Goal: Task Accomplishment & Management: Use online tool/utility

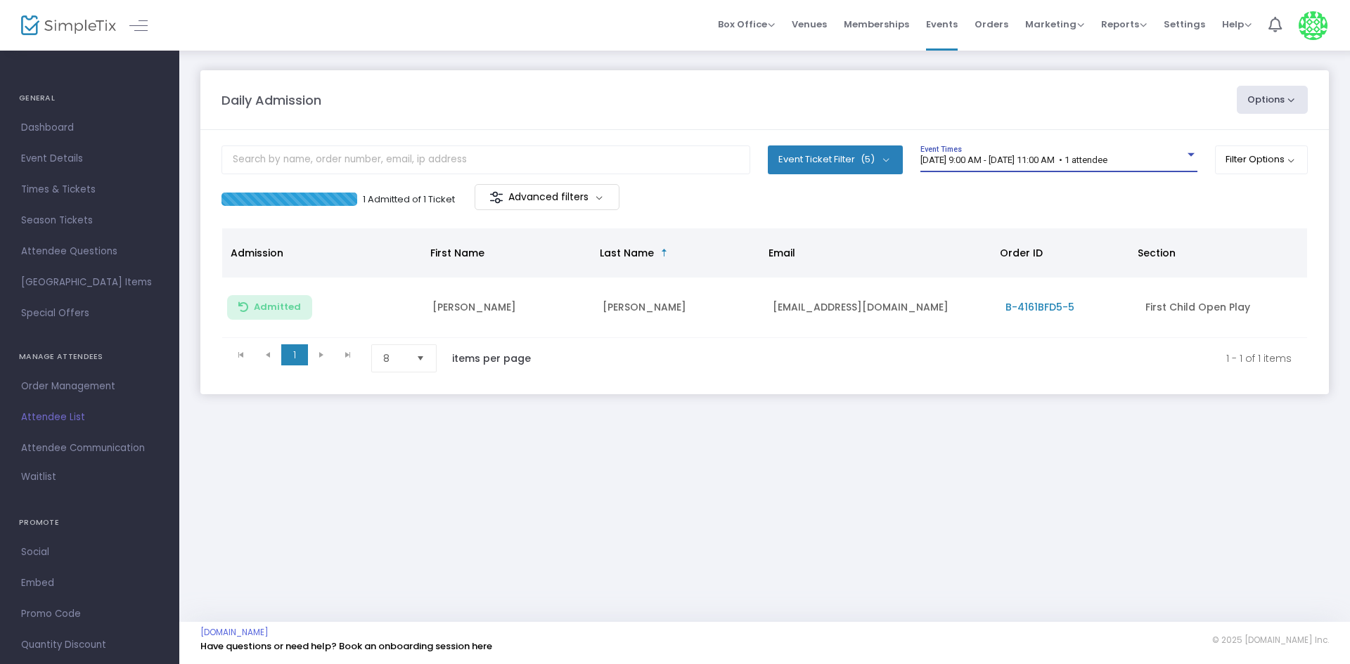
drag, startPoint x: 0, startPoint y: 0, endPoint x: 1045, endPoint y: 163, distance: 1057.2
click at [1045, 163] on span "[DATE] 9:00 AM - [DATE] 11:00 AM • 1 attendee" at bounding box center [1013, 160] width 187 height 11
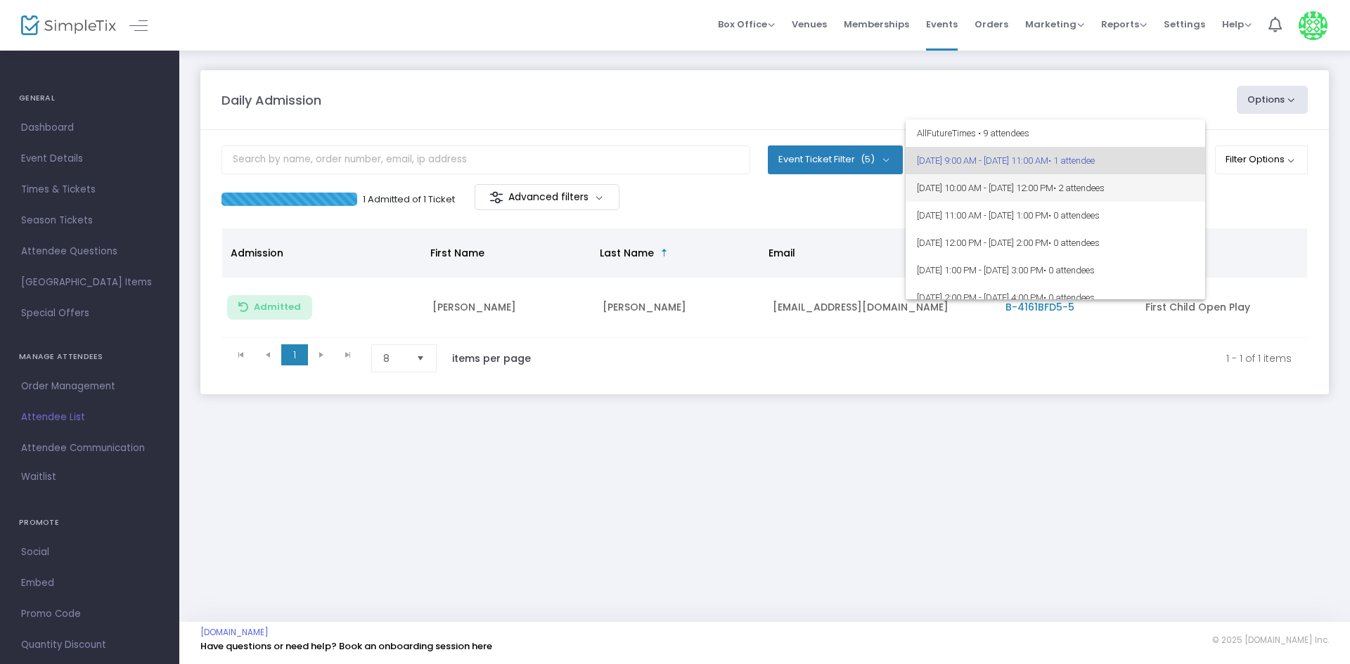
click at [1030, 179] on span "8/18/2025 @ 10:00 AM - 8/18/2025 @ 12:00 PM • 2 attendees" at bounding box center [1055, 187] width 277 height 27
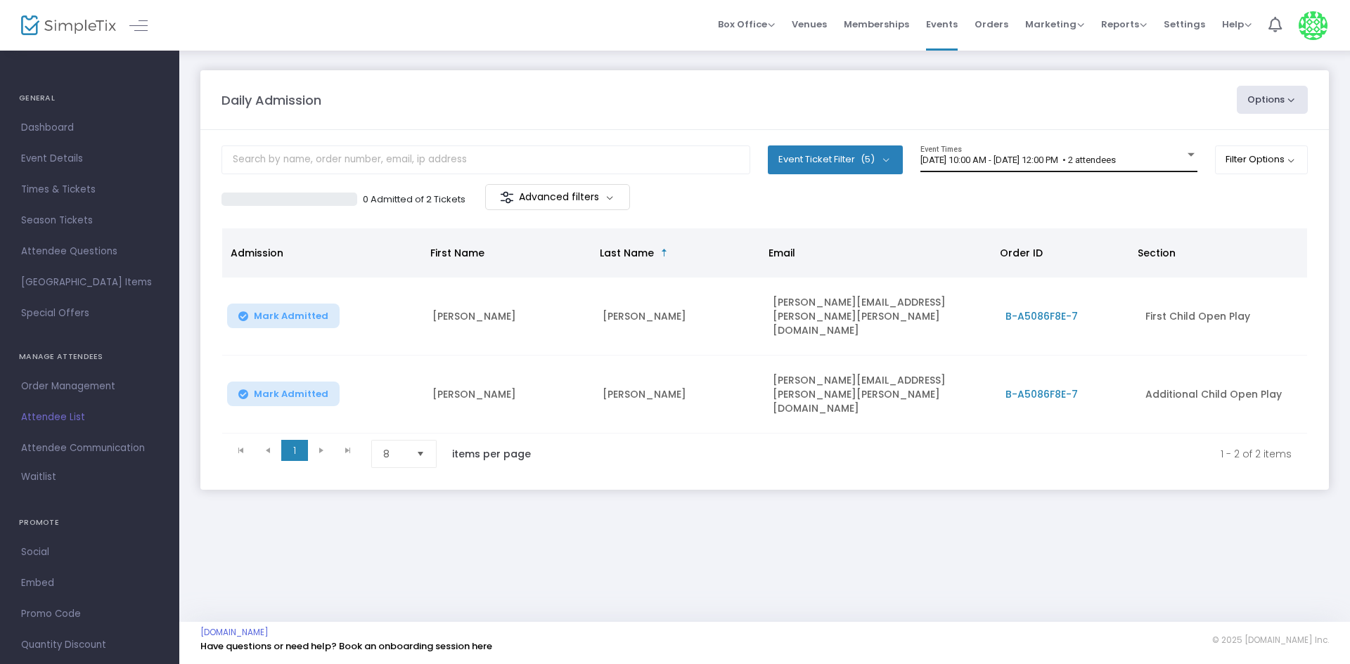
click at [988, 147] on div "8/18/2025 @ 10:00 AM - 8/18/2025 @ 12:00 PM • 2 attendees Event Times" at bounding box center [1058, 159] width 277 height 27
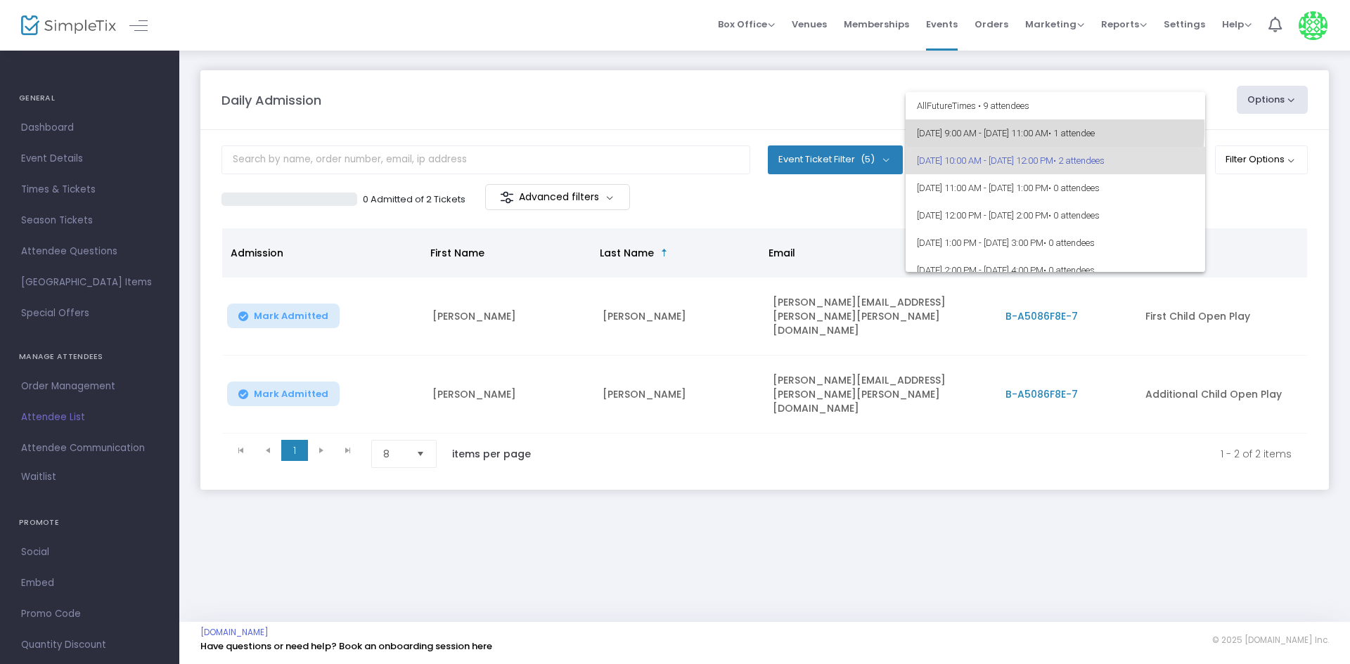
click at [1054, 129] on span "8/18/2025 @ 9:00 AM - 8/18/2025 @ 11:00 AM • 1 attendee" at bounding box center [1055, 132] width 277 height 27
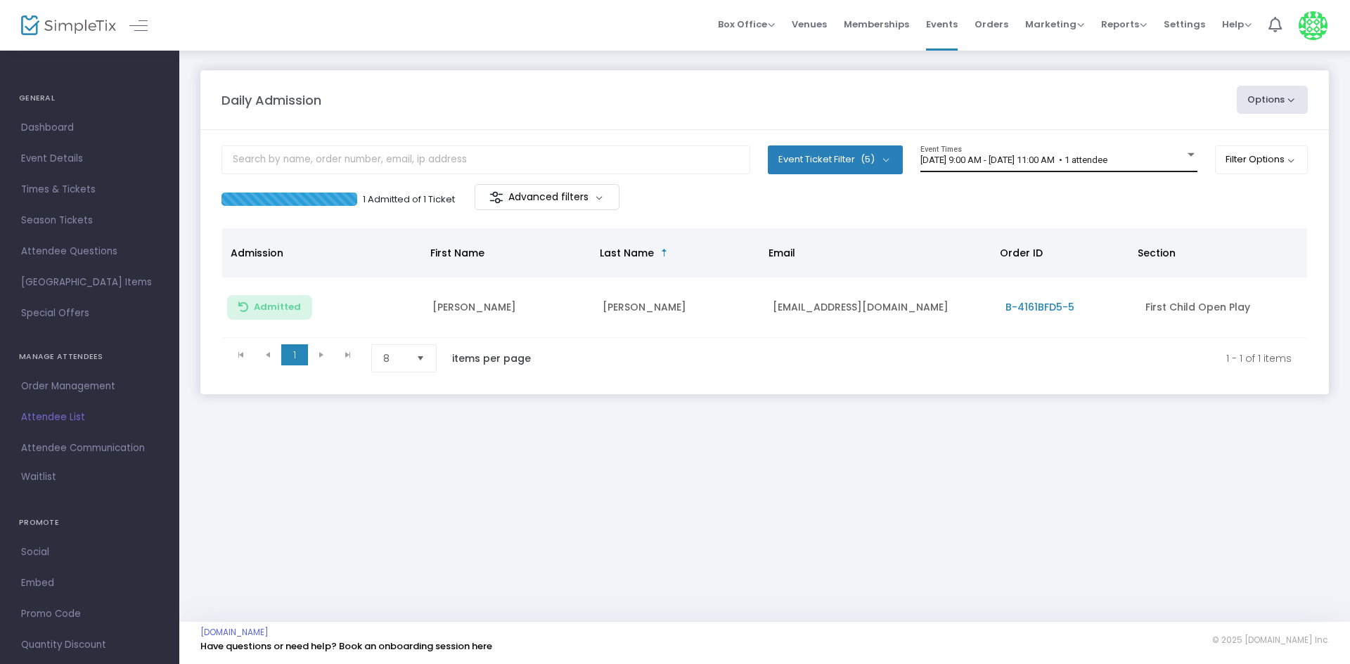
click at [962, 157] on span "[DATE] 9:00 AM - [DATE] 11:00 AM • 1 attendee" at bounding box center [1013, 160] width 187 height 11
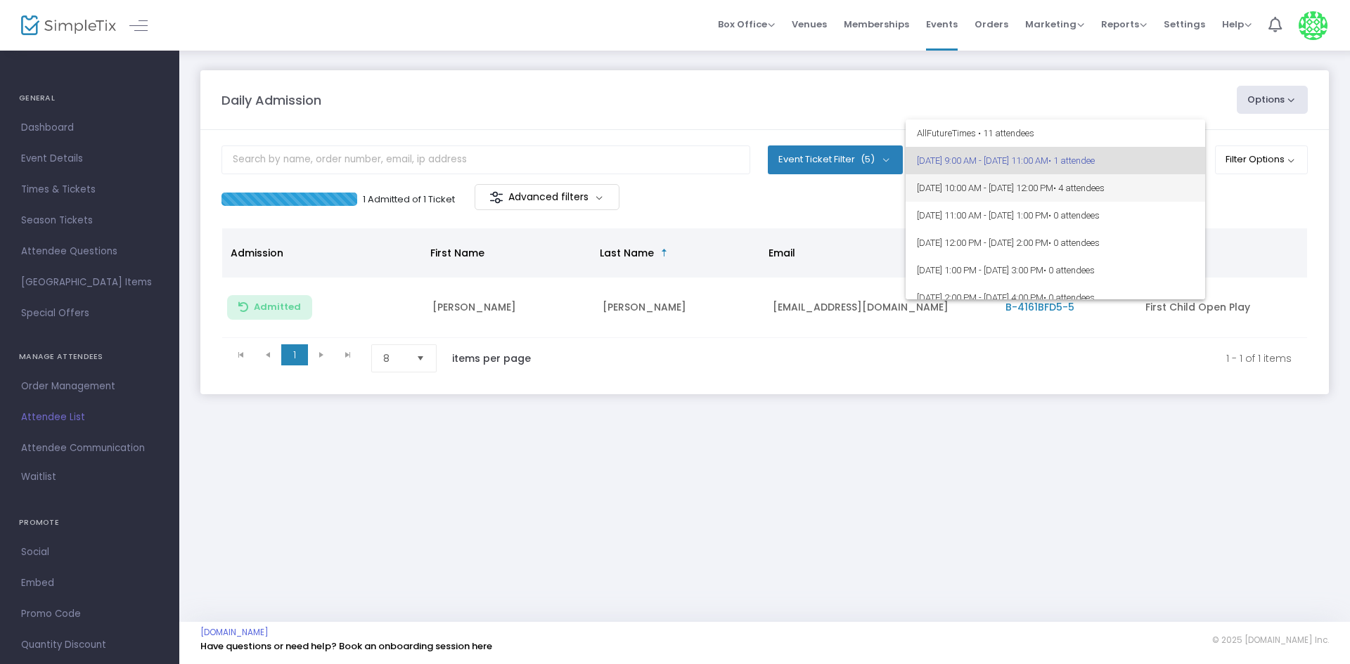
click at [959, 183] on span "8/18/2025 @ 10:00 AM - 8/18/2025 @ 12:00 PM • 4 attendees" at bounding box center [1055, 187] width 277 height 27
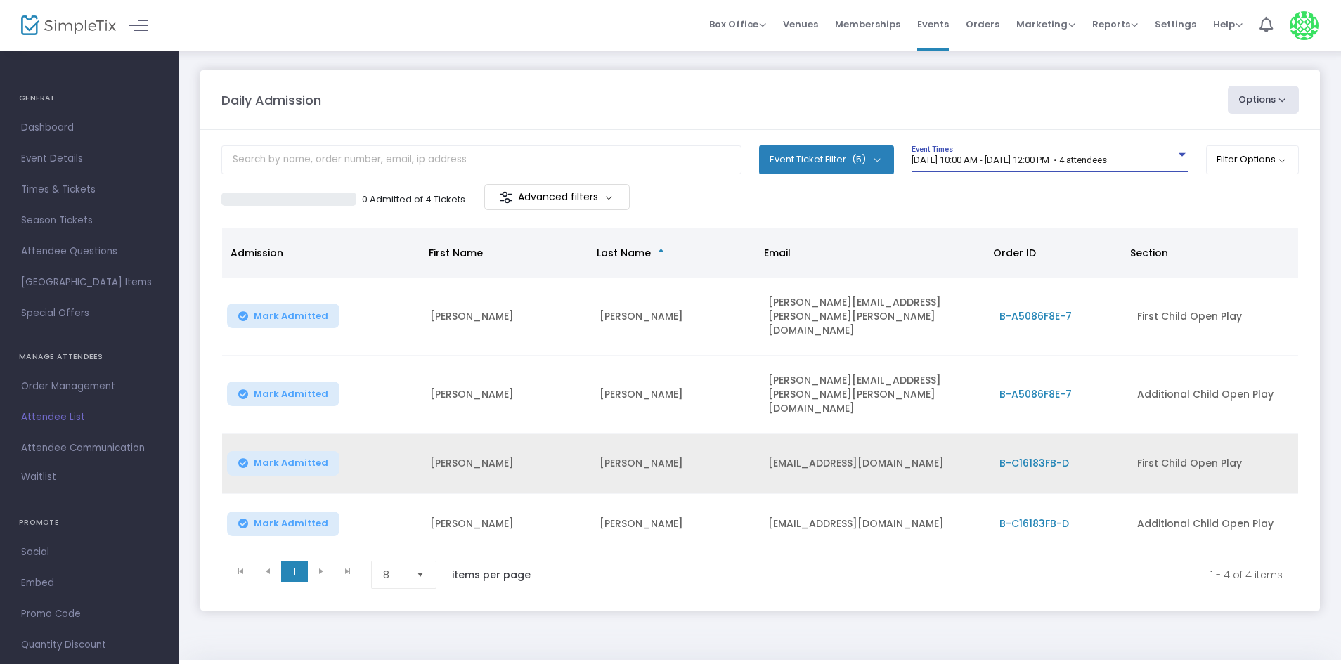
click at [310, 451] on button "Mark Admitted" at bounding box center [283, 463] width 112 height 25
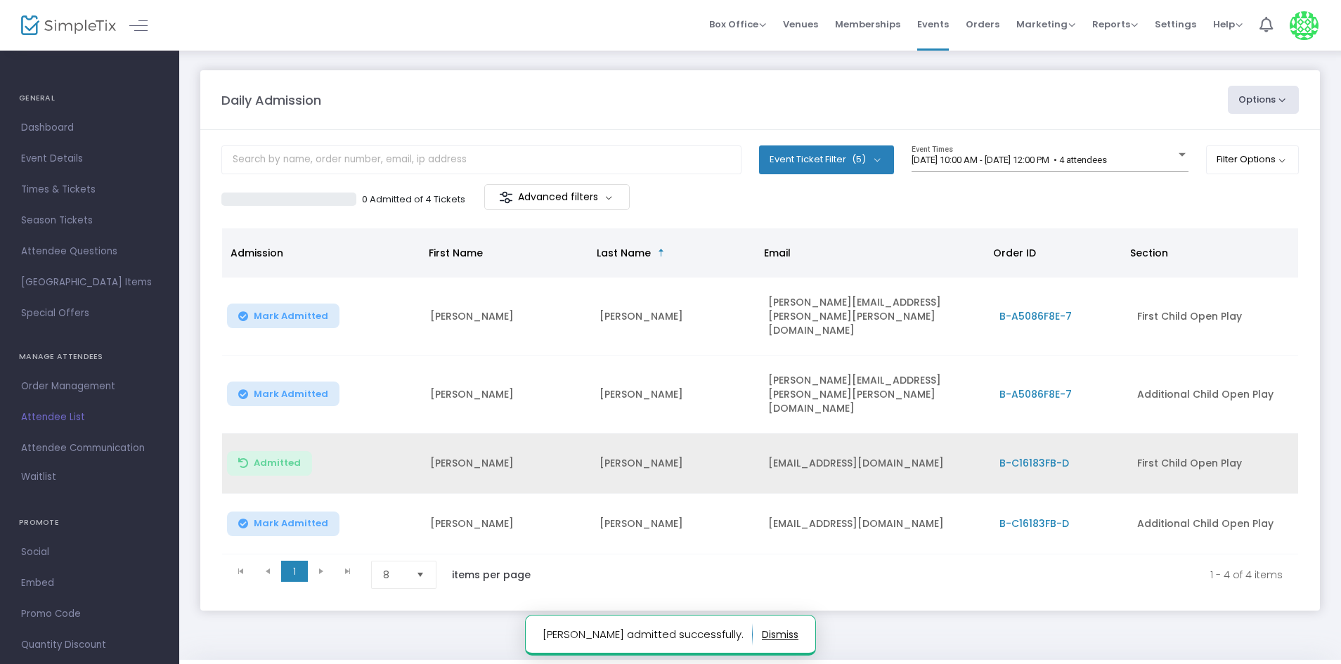
click at [295, 518] on span "Mark Admitted" at bounding box center [291, 523] width 75 height 11
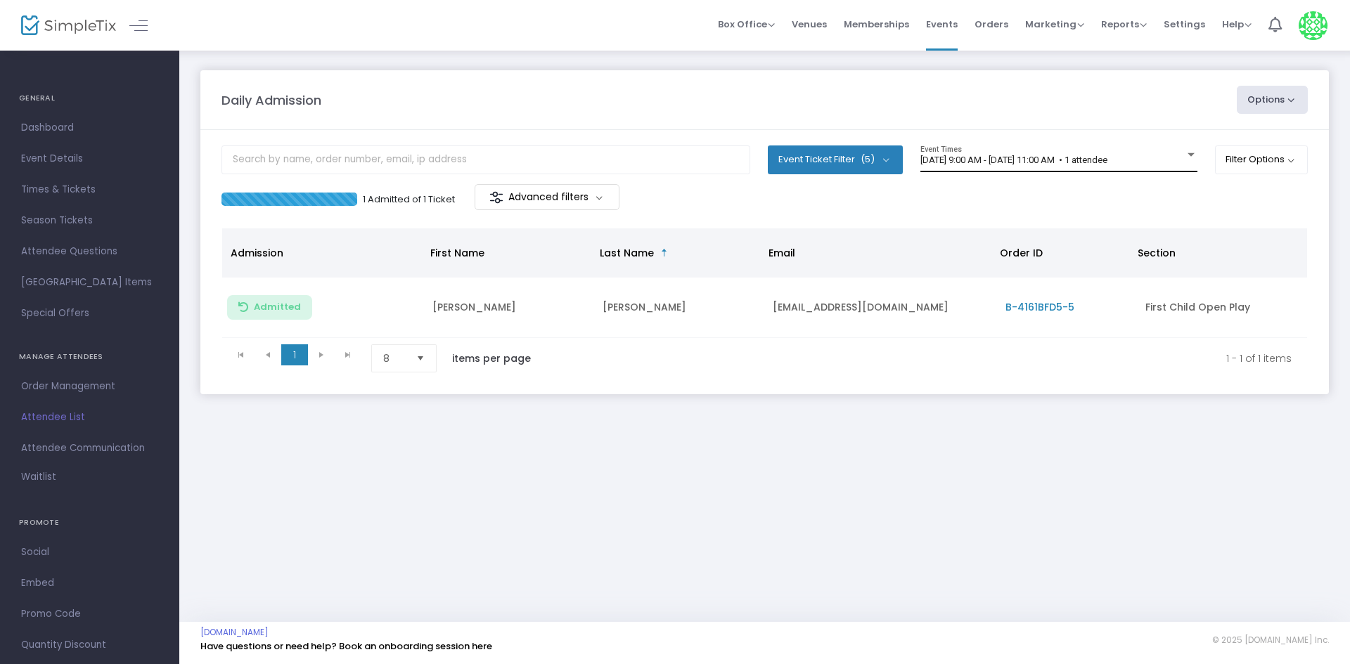
click at [1061, 164] on span "[DATE] 9:00 AM - [DATE] 11:00 AM • 1 attendee" at bounding box center [1013, 160] width 187 height 11
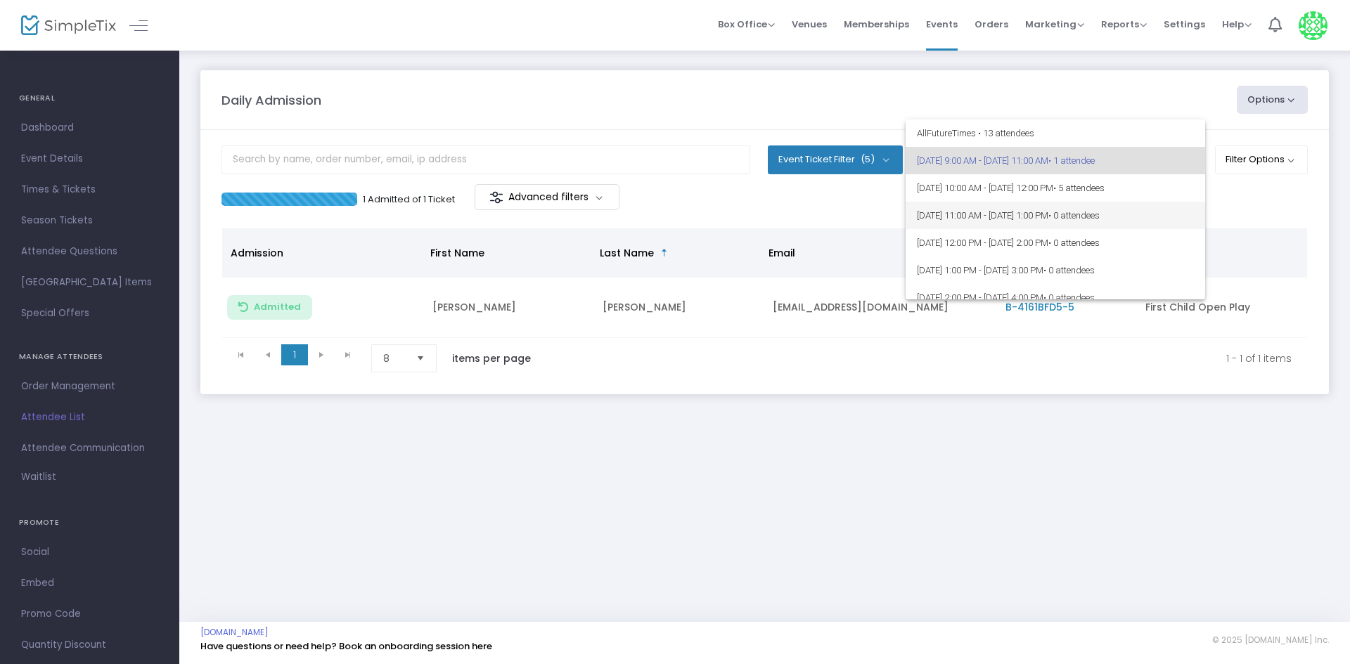
click at [994, 202] on span "[DATE] 11:00 AM - [DATE] 1:00 PM • 0 attendees" at bounding box center [1055, 215] width 277 height 27
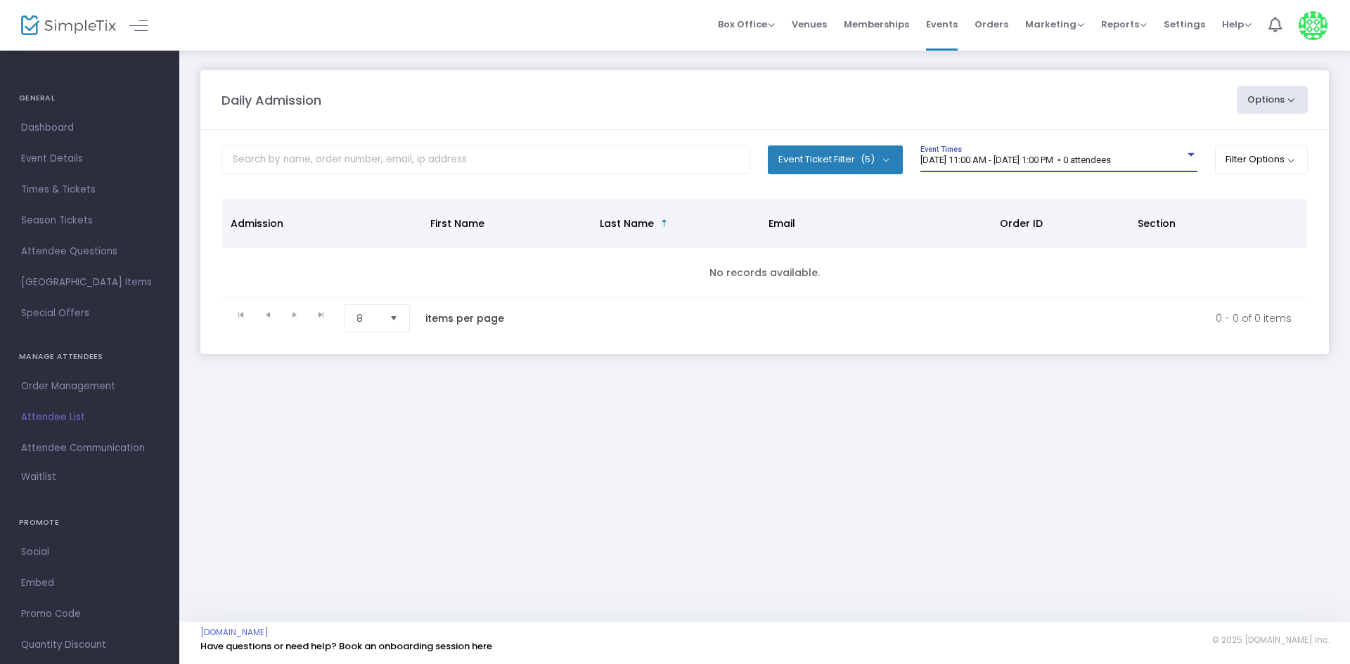
click at [997, 162] on span "[DATE] 11:00 AM - [DATE] 1:00 PM • 0 attendees" at bounding box center [1015, 160] width 190 height 11
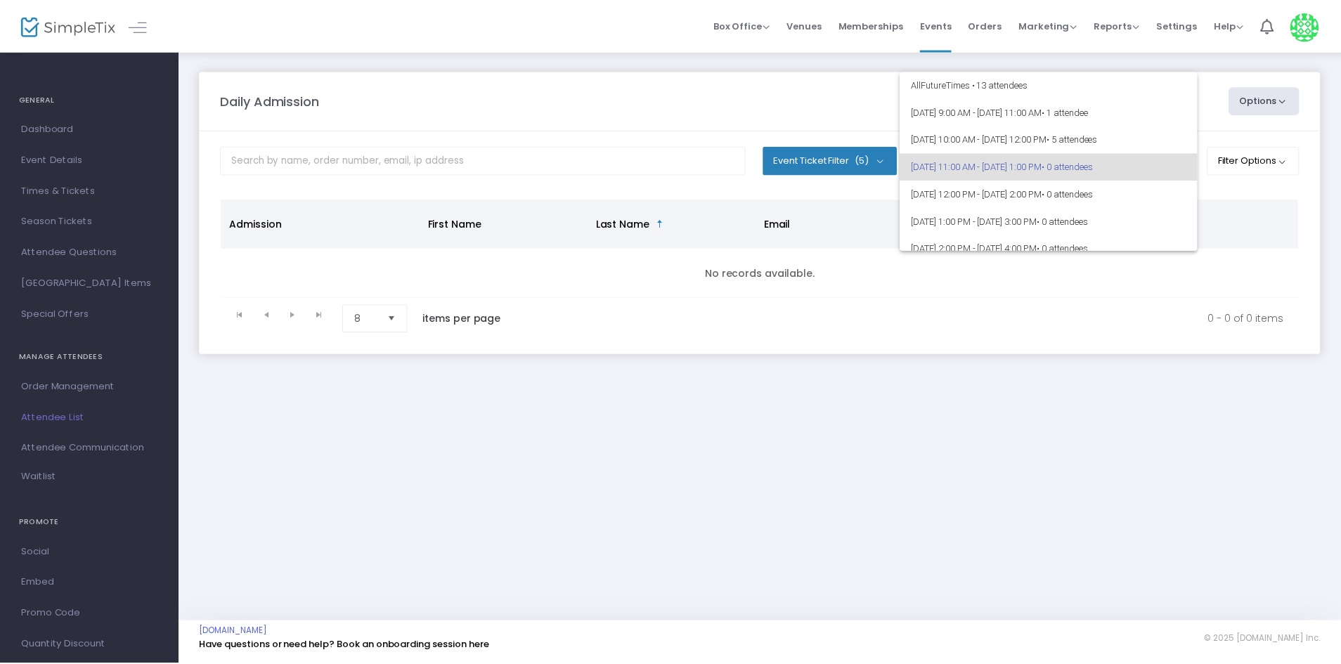
scroll to position [6, 0]
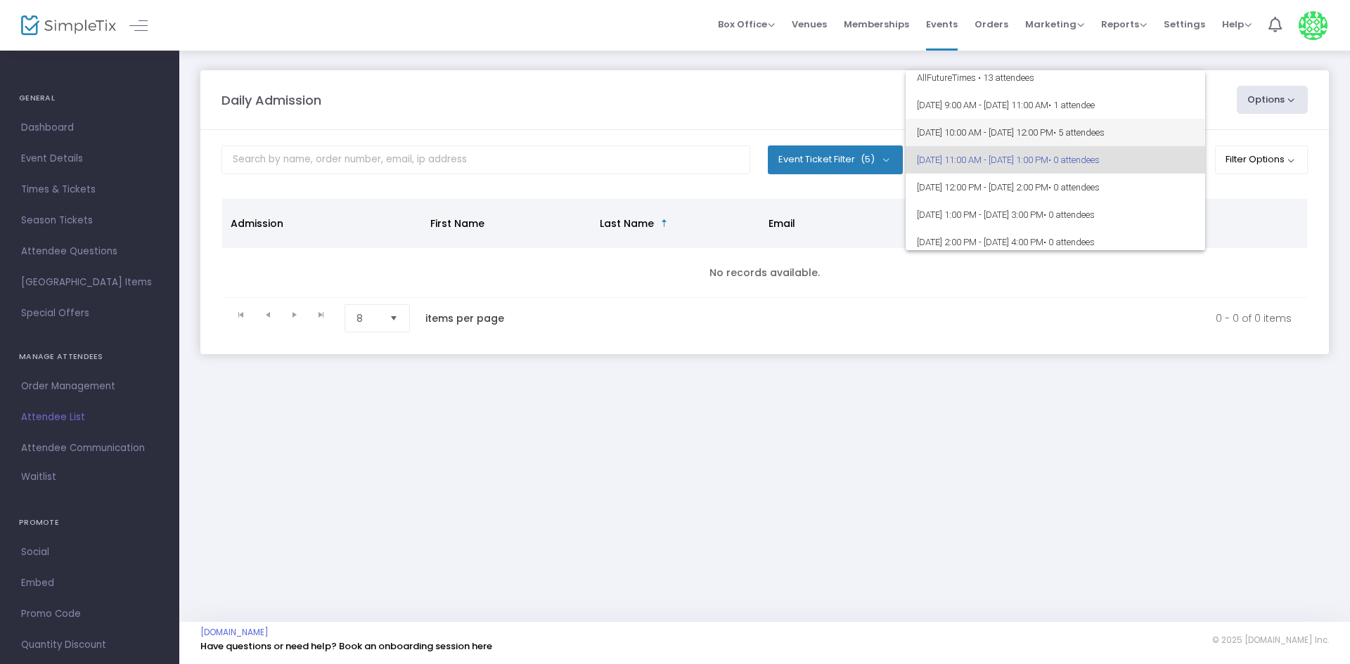
click at [1087, 132] on span "8/18/2025 @ 10:00 AM - 8/18/2025 @ 12:00 PM • 5 attendees" at bounding box center [1055, 132] width 277 height 27
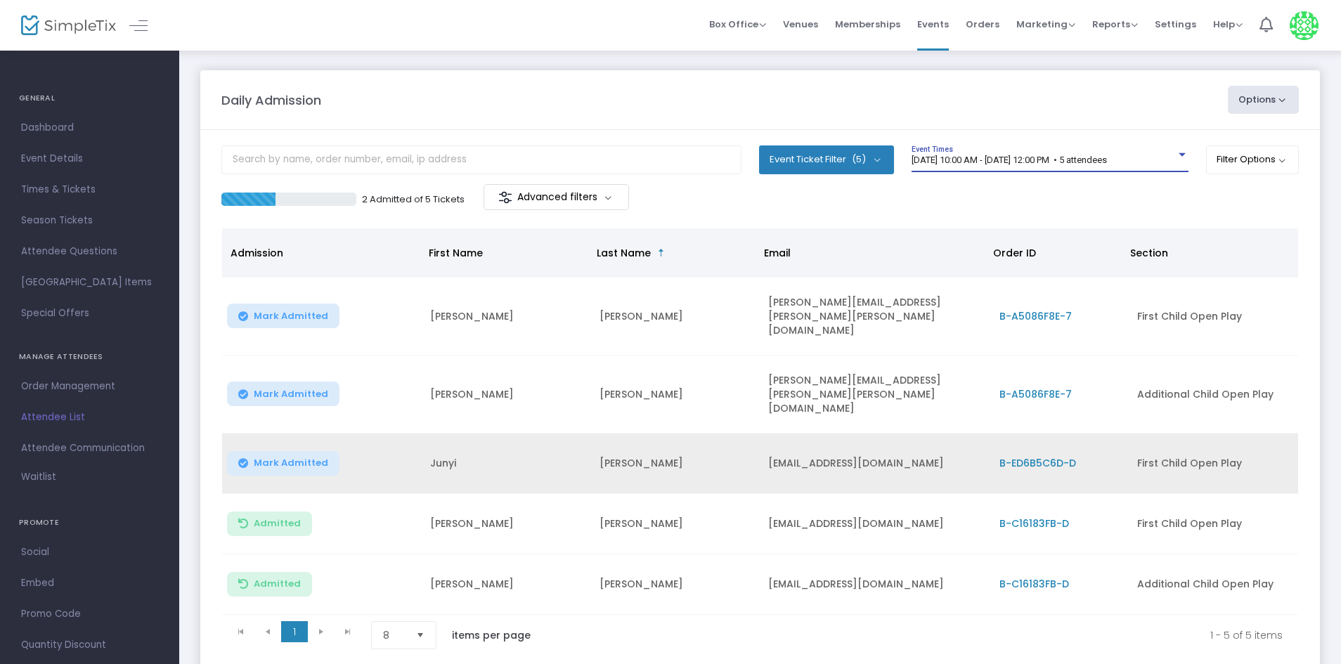
click at [297, 458] on span "Mark Admitted" at bounding box center [291, 463] width 75 height 11
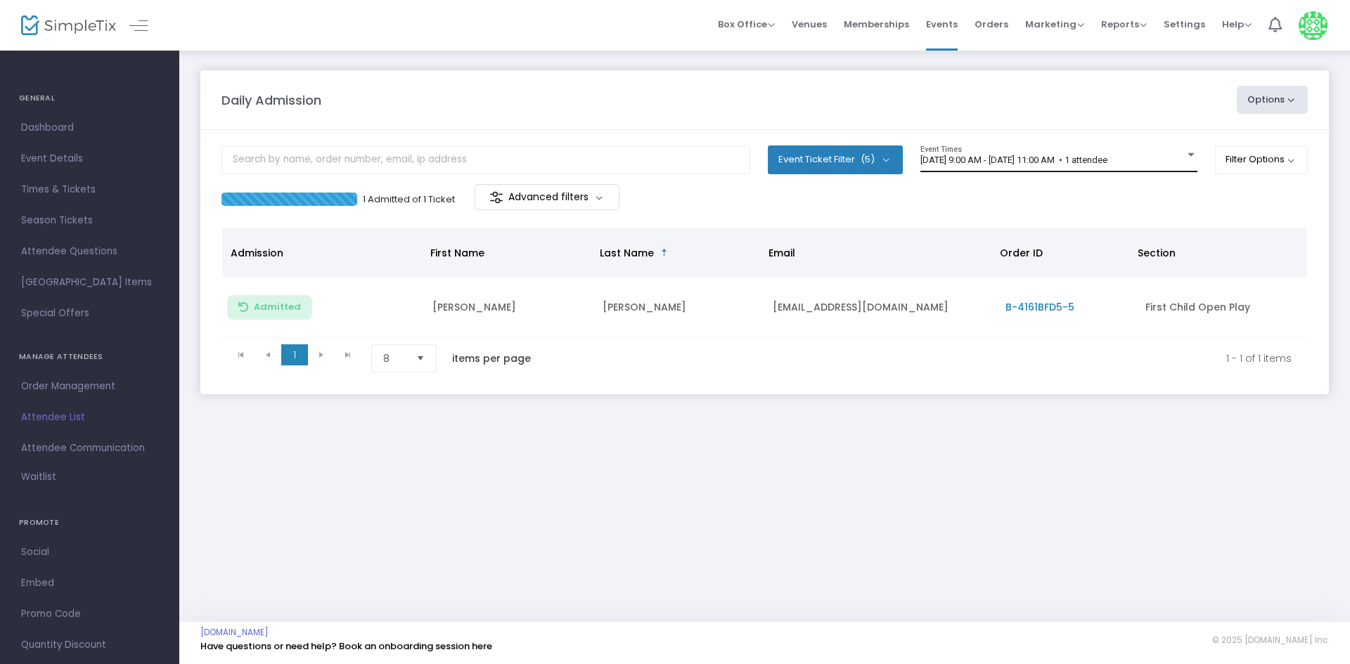
click at [1034, 162] on span "[DATE] 9:00 AM - [DATE] 11:00 AM • 1 attendee" at bounding box center [1013, 160] width 187 height 11
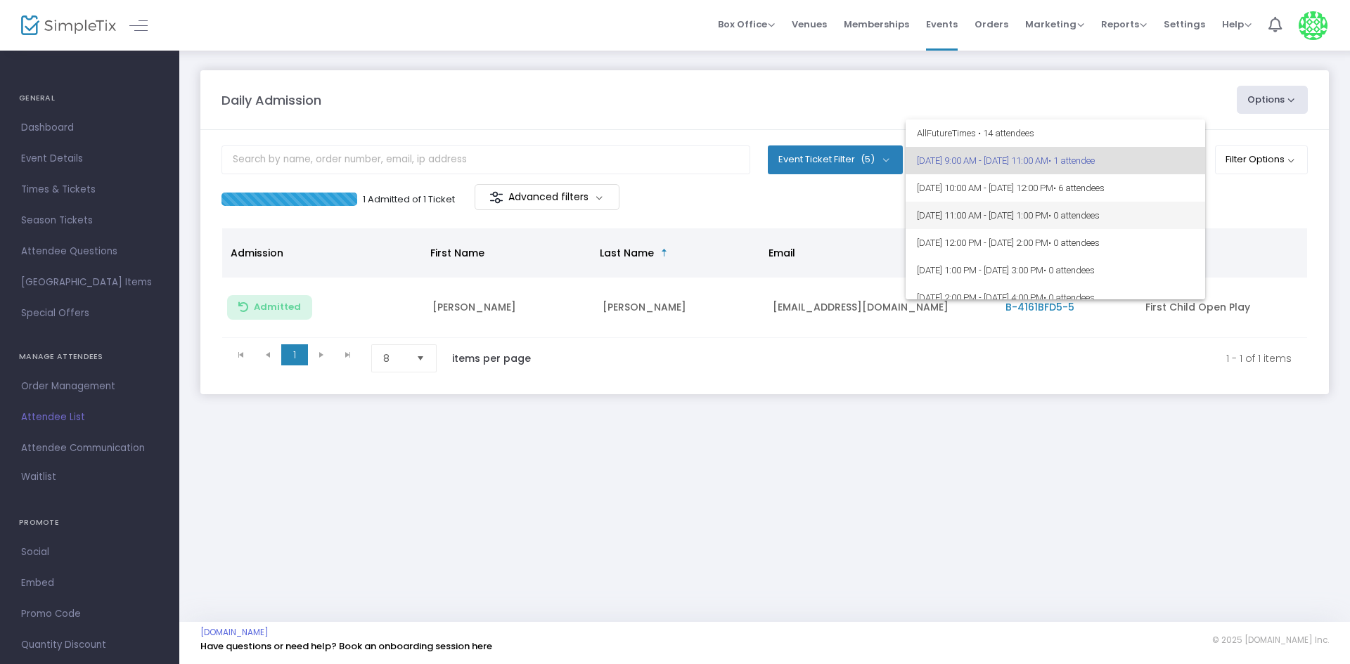
click at [978, 205] on span "[DATE] 11:00 AM - [DATE] 1:00 PM • 0 attendees" at bounding box center [1055, 215] width 277 height 27
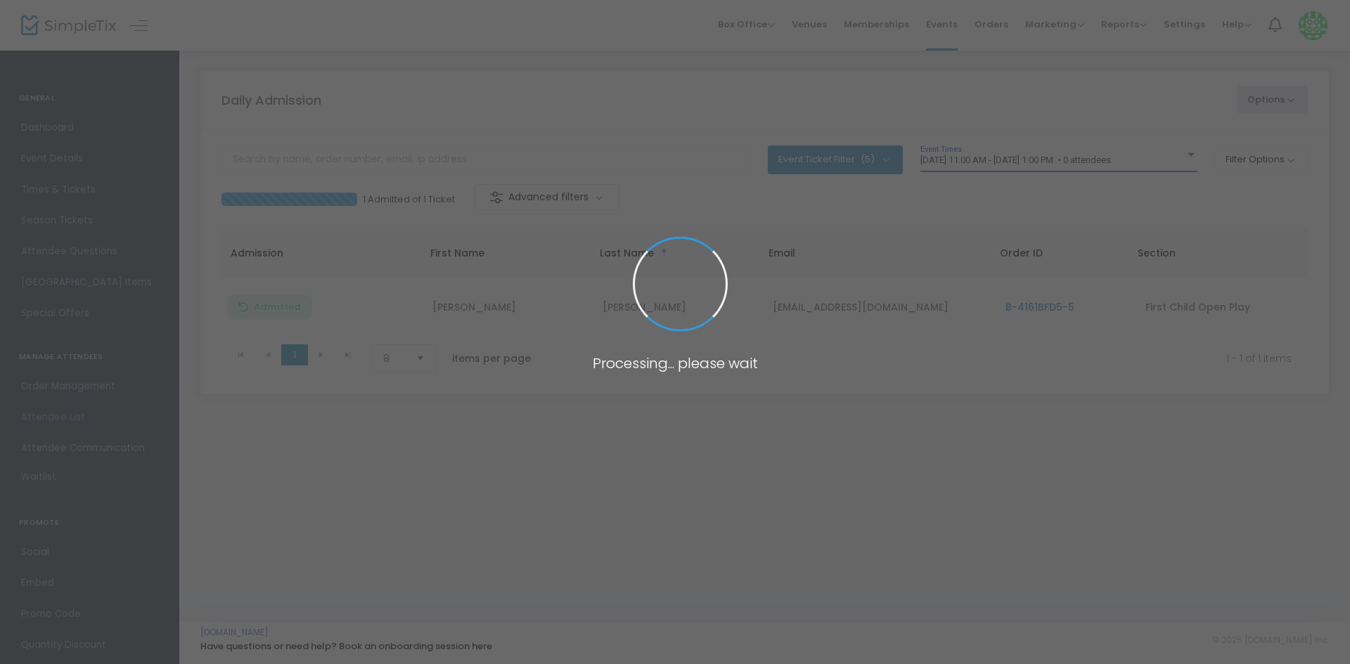
click at [1007, 157] on span at bounding box center [675, 332] width 1350 height 664
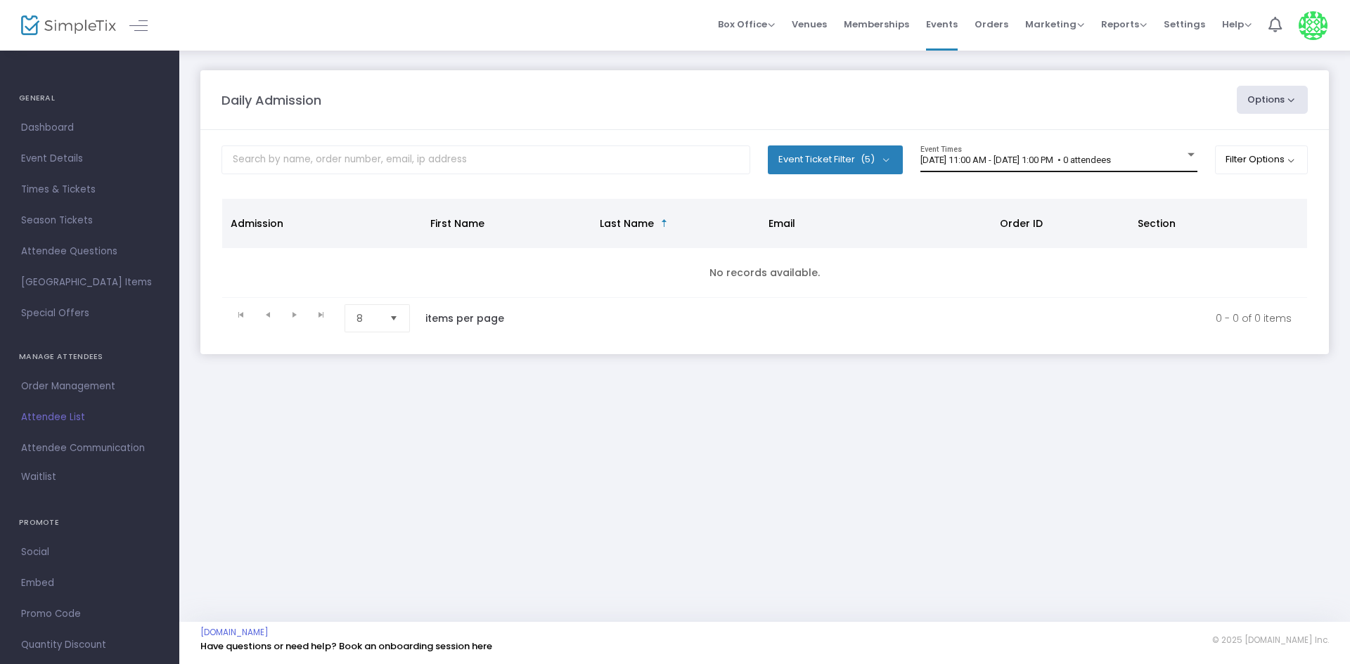
click at [1073, 169] on div "[DATE] 11:00 AM - [DATE] 1:00 PM • 0 attendees Event Times" at bounding box center [1058, 159] width 277 height 27
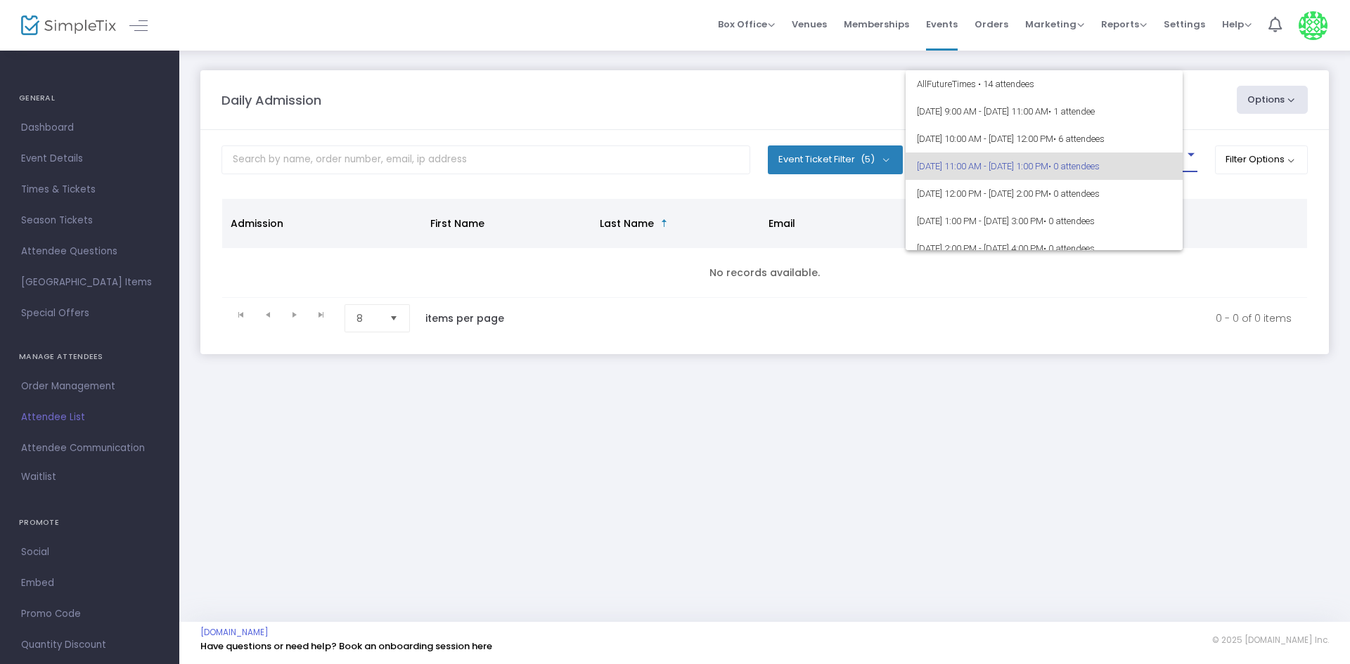
scroll to position [6, 0]
click at [1045, 147] on span "8/18/2025 @ 11:00 AM - 8/18/2025 @ 1:00 PM • 0 attendees" at bounding box center [1055, 159] width 277 height 27
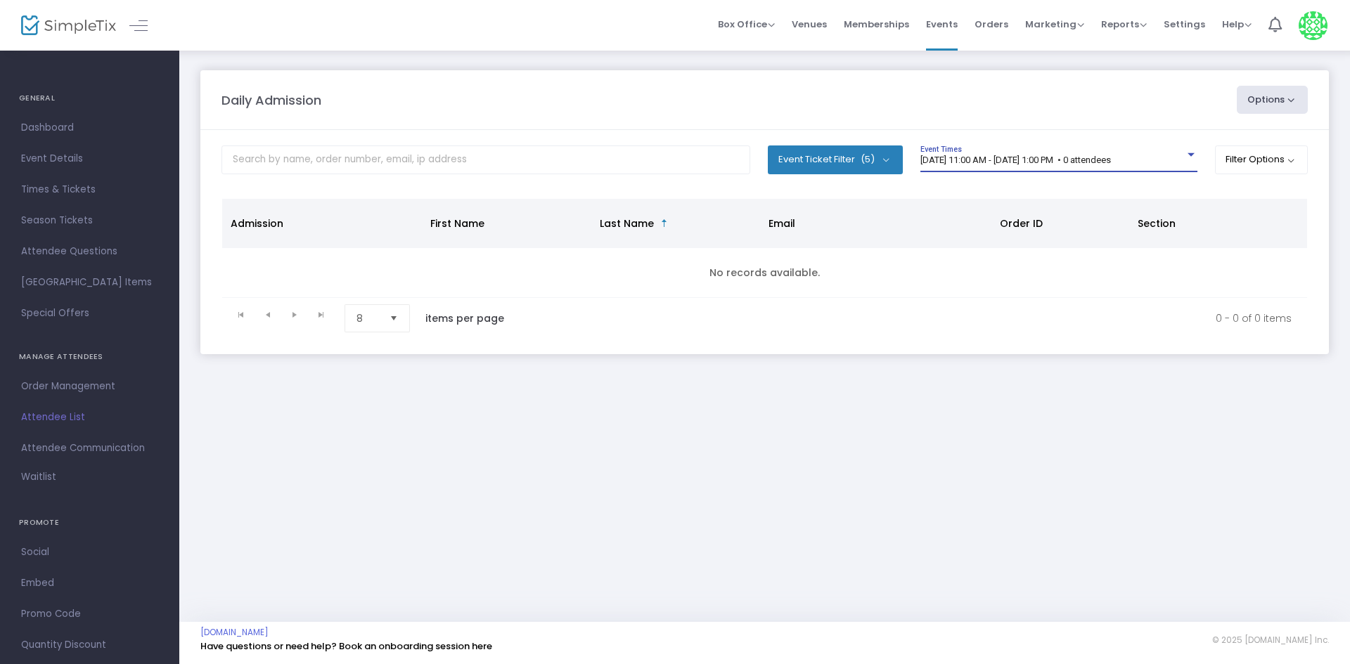
click at [1103, 160] on span "8/18/2025 @ 11:00 AM - 8/18/2025 @ 1:00 PM • 0 attendees" at bounding box center [1015, 160] width 190 height 11
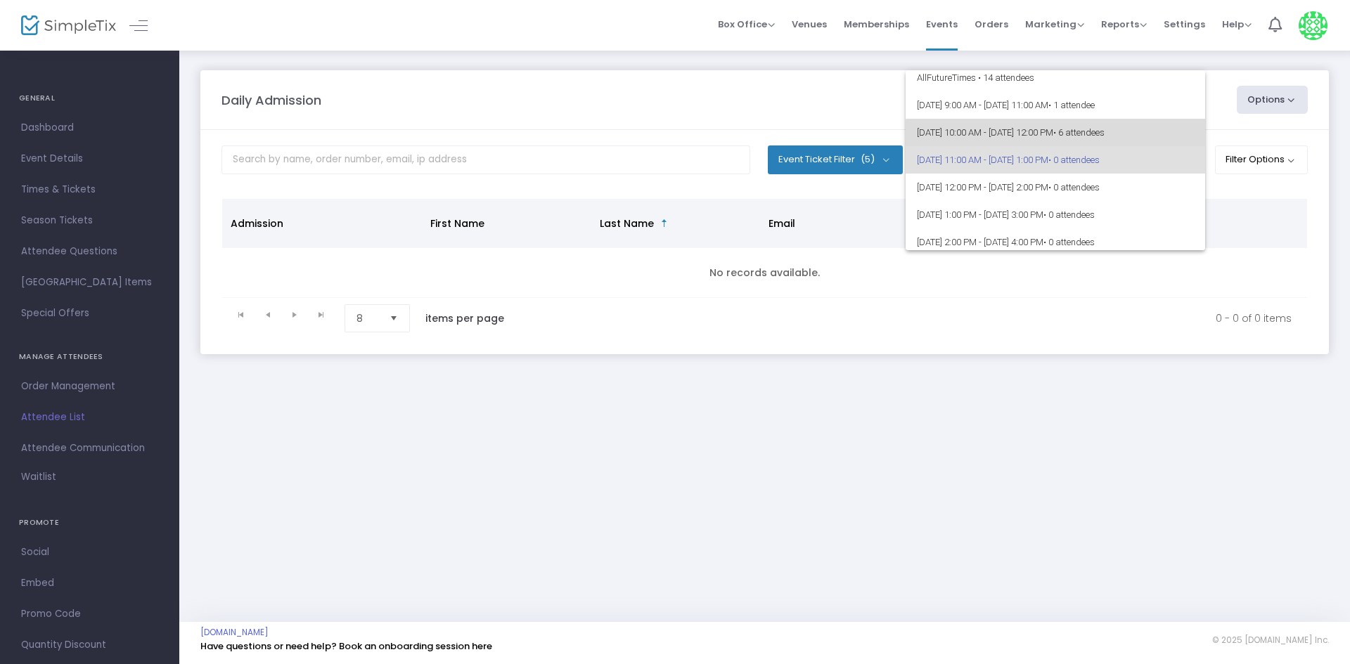
click at [1081, 132] on span "8/18/2025 @ 10:00 AM - 8/18/2025 @ 12:00 PM • 6 attendees" at bounding box center [1055, 132] width 277 height 27
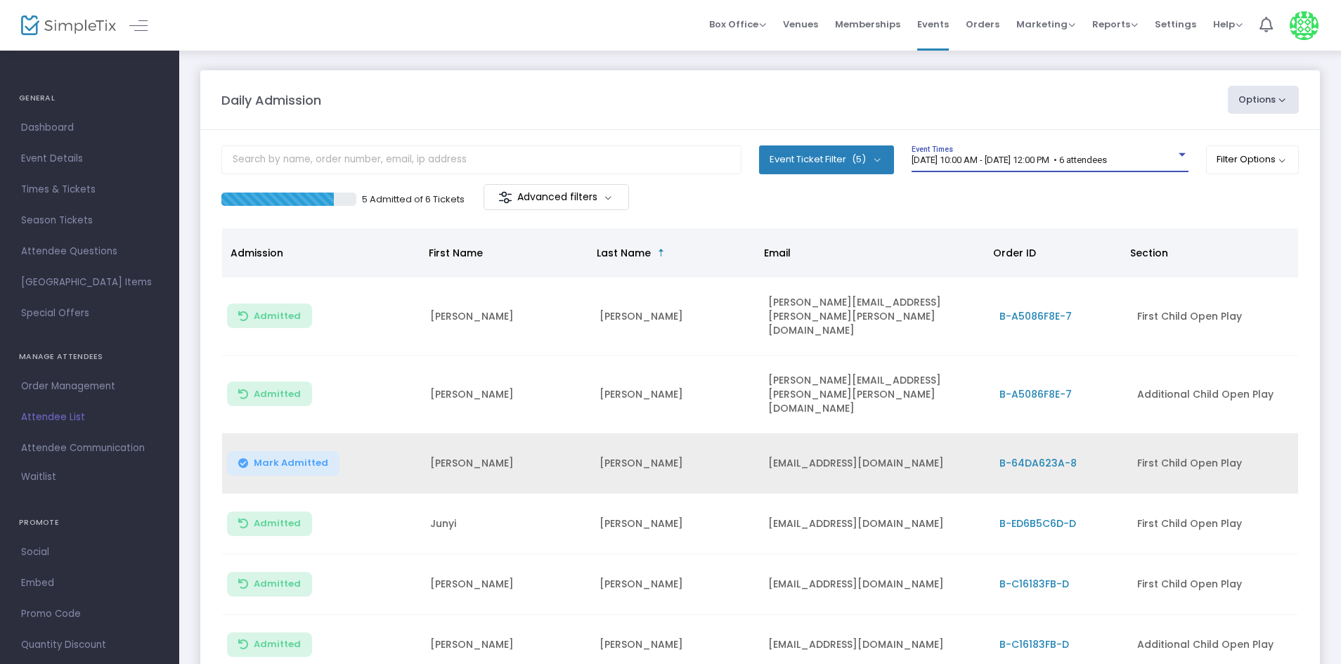
click at [291, 451] on button "Mark Admitted" at bounding box center [283, 463] width 112 height 25
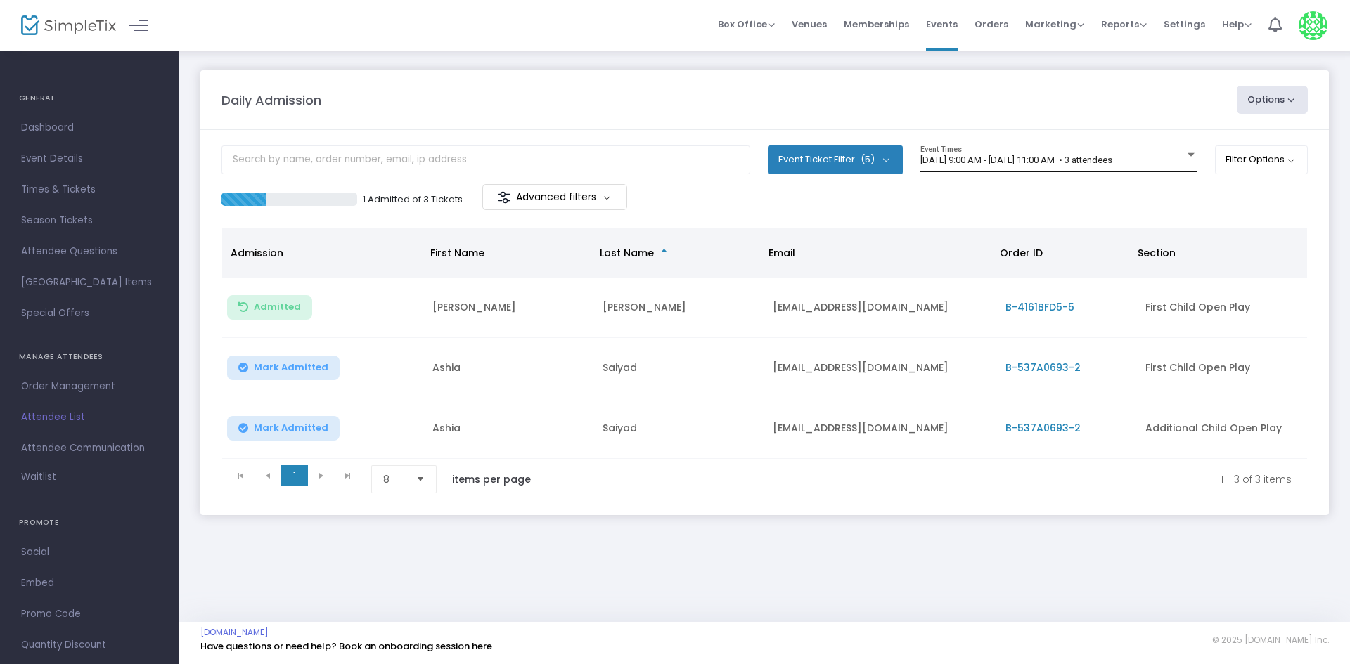
click at [1078, 159] on span "[DATE] 9:00 AM - [DATE] 11:00 AM • 3 attendees" at bounding box center [1016, 160] width 192 height 11
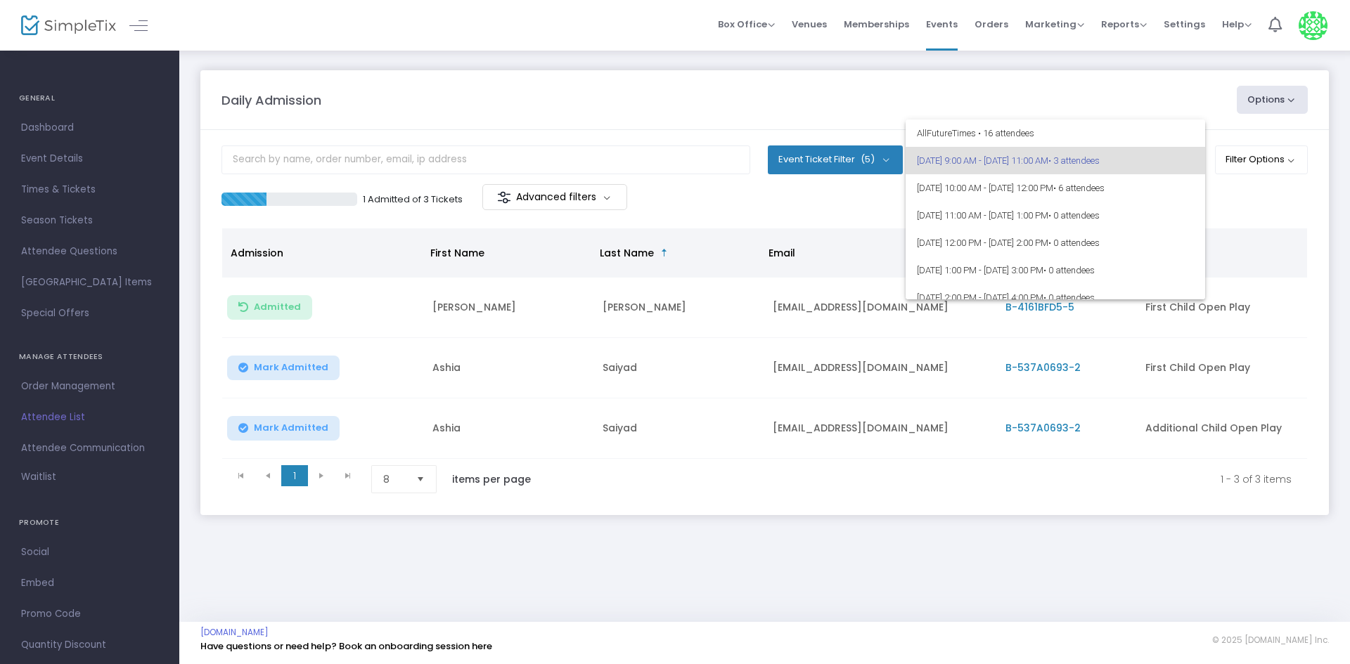
click at [661, 98] on div at bounding box center [675, 332] width 1350 height 664
